Goal: Task Accomplishment & Management: Use online tool/utility

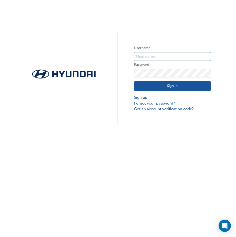
type input "31551"
click at [171, 85] on button "Sign In" at bounding box center [172, 86] width 77 height 10
type input "31551"
click at [167, 85] on button "Sign In" at bounding box center [172, 86] width 77 height 10
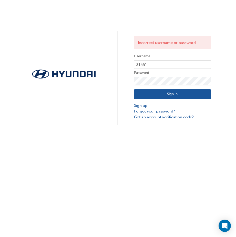
click at [137, 95] on button "Sign In" at bounding box center [172, 94] width 77 height 10
click at [170, 93] on button "Sign In" at bounding box center [172, 94] width 77 height 10
